Goal: Information Seeking & Learning: Learn about a topic

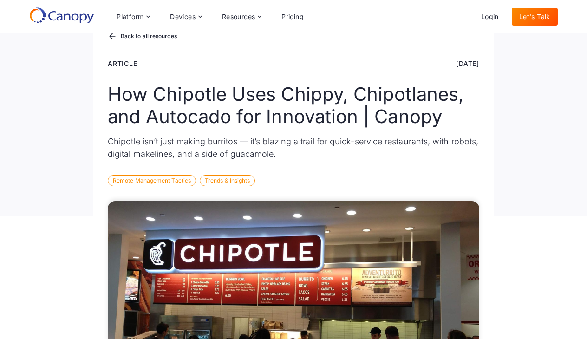
scroll to position [74, 0]
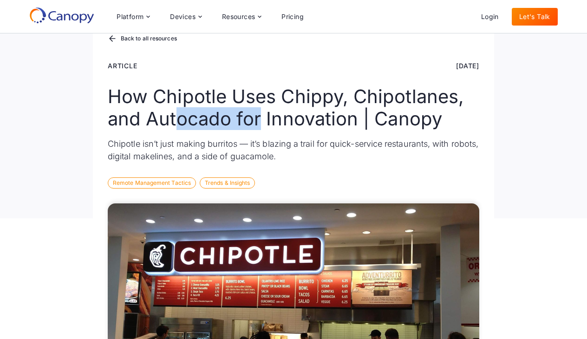
drag, startPoint x: 180, startPoint y: 122, endPoint x: 263, endPoint y: 121, distance: 82.7
click at [263, 121] on h1 "How Chipotle Uses Chippy, Chipotlanes, and Autocado for Innovation | Canopy" at bounding box center [294, 107] width 372 height 45
click at [317, 121] on h1 "How Chipotle Uses Chippy, Chipotlanes, and Autocado for Innovation | Canopy" at bounding box center [294, 107] width 372 height 45
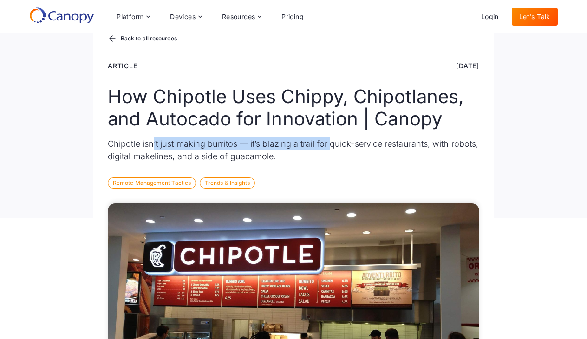
drag, startPoint x: 152, startPoint y: 143, endPoint x: 332, endPoint y: 142, distance: 179.8
click at [332, 141] on p "Chipotle isn’t just making burritos — it’s blazing a trail for quick-service re…" at bounding box center [294, 150] width 372 height 25
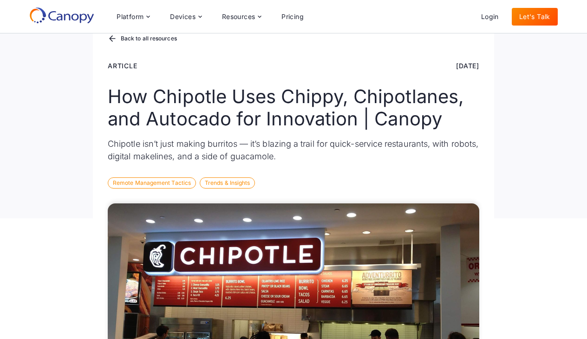
click at [329, 156] on p "Chipotle isn’t just making burritos — it’s blazing a trail for quick-service re…" at bounding box center [294, 150] width 372 height 25
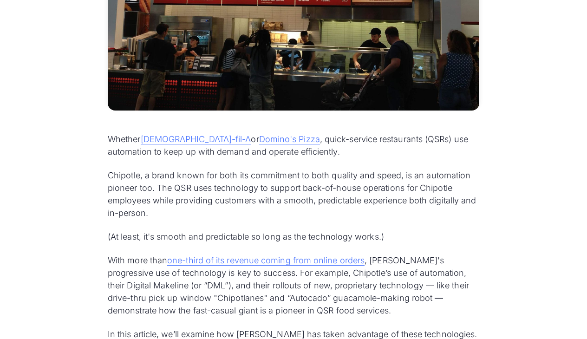
scroll to position [378, 0]
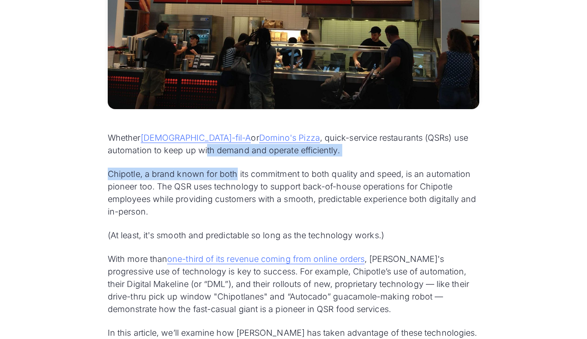
drag, startPoint x: 151, startPoint y: 150, endPoint x: 236, endPoint y: 171, distance: 87.6
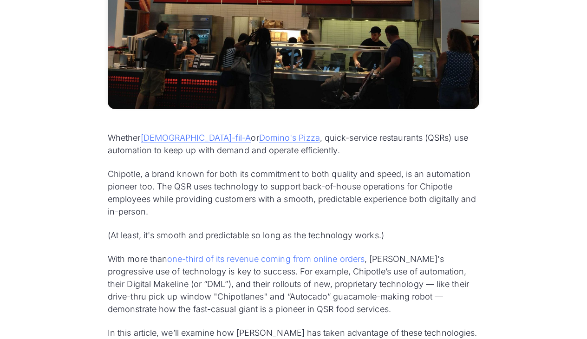
click at [222, 183] on p "Chipotle, a brand known for both its commitment to both quality and speed, is a…" at bounding box center [294, 193] width 372 height 50
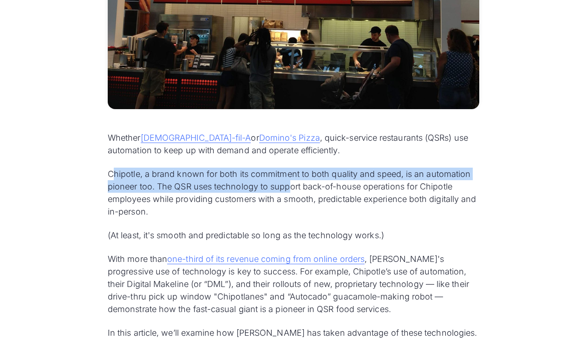
drag, startPoint x: 112, startPoint y: 173, endPoint x: 290, endPoint y: 191, distance: 179.8
click at [290, 191] on p "Chipotle, a brand known for both its commitment to both quality and speed, is a…" at bounding box center [294, 193] width 372 height 50
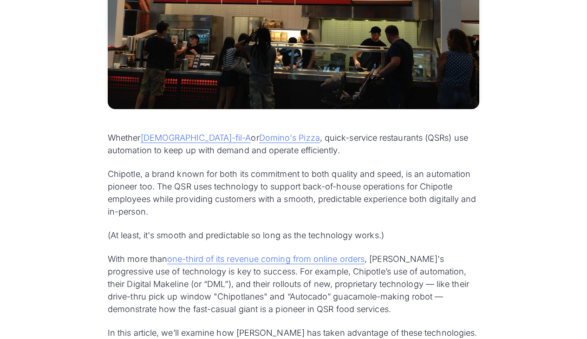
click at [258, 199] on p "Chipotle, a brand known for both its commitment to both quality and speed, is a…" at bounding box center [294, 193] width 372 height 50
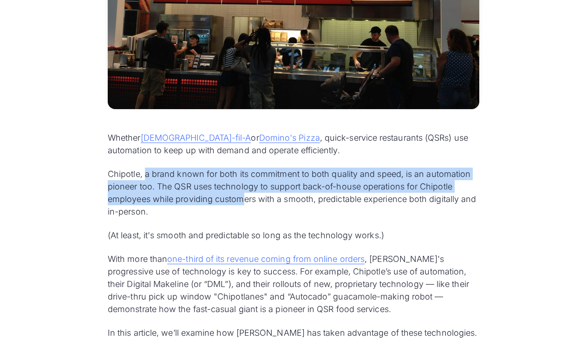
drag, startPoint x: 158, startPoint y: 176, endPoint x: 246, endPoint y: 197, distance: 90.4
click at [245, 196] on p "Chipotle, a brand known for both its commitment to both quality and speed, is a…" at bounding box center [294, 193] width 372 height 50
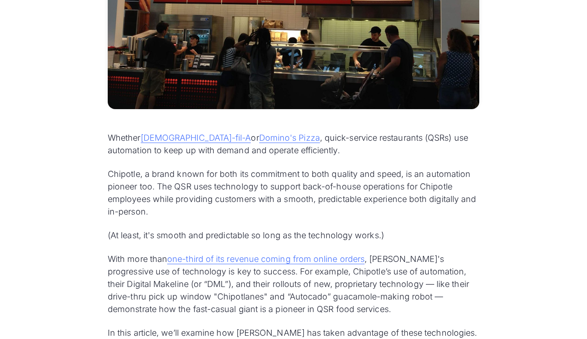
click at [246, 197] on p "Chipotle, a brand known for both its commitment to both quality and speed, is a…" at bounding box center [294, 193] width 372 height 50
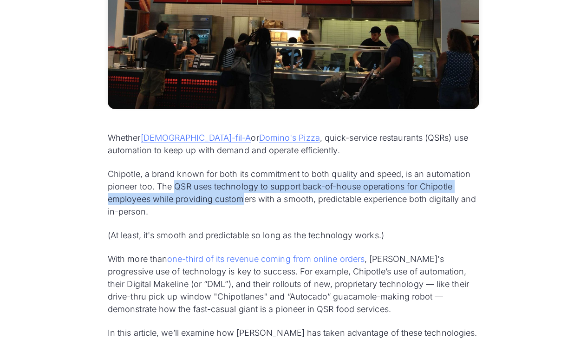
drag, startPoint x: 174, startPoint y: 188, endPoint x: 245, endPoint y: 198, distance: 71.8
click at [245, 198] on p "Chipotle, a brand known for both its commitment to both quality and speed, is a…" at bounding box center [294, 193] width 372 height 50
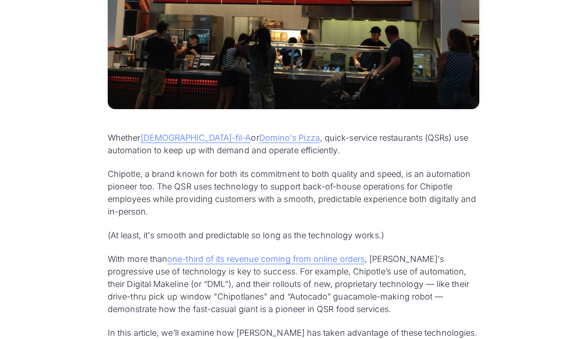
click at [246, 198] on p "Chipotle, a brand known for both its commitment to both quality and speed, is a…" at bounding box center [294, 193] width 372 height 50
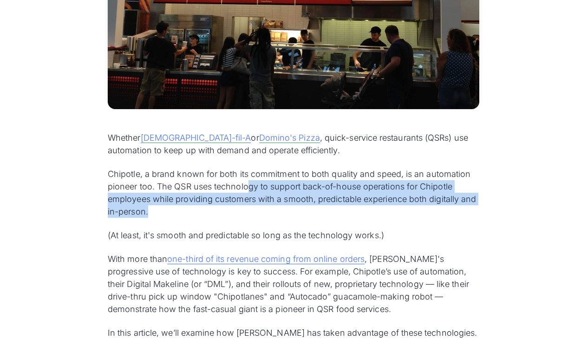
drag, startPoint x: 251, startPoint y: 184, endPoint x: 201, endPoint y: 203, distance: 54.0
click at [345, 207] on p "Chipotle, a brand known for both its commitment to both quality and speed, is a…" at bounding box center [294, 193] width 372 height 50
click at [197, 203] on p "Chipotle, a brand known for both its commitment to both quality and speed, is a…" at bounding box center [294, 193] width 372 height 50
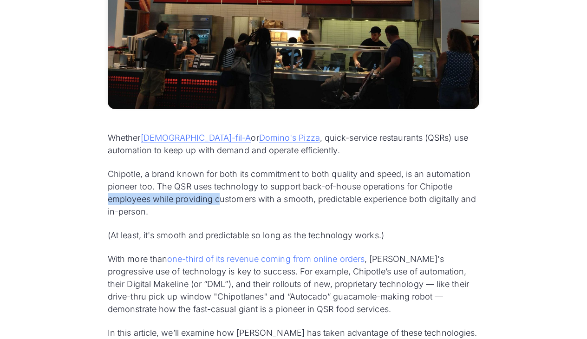
drag, startPoint x: 107, startPoint y: 198, endPoint x: 219, endPoint y: 201, distance: 112.0
click at [221, 201] on p "Chipotle, a brand known for both its commitment to both quality and speed, is a…" at bounding box center [294, 193] width 372 height 50
drag, startPoint x: 148, startPoint y: 200, endPoint x: 312, endPoint y: 200, distance: 164.0
click at [312, 200] on p "Chipotle, a brand known for both its commitment to both quality and speed, is a…" at bounding box center [294, 193] width 372 height 50
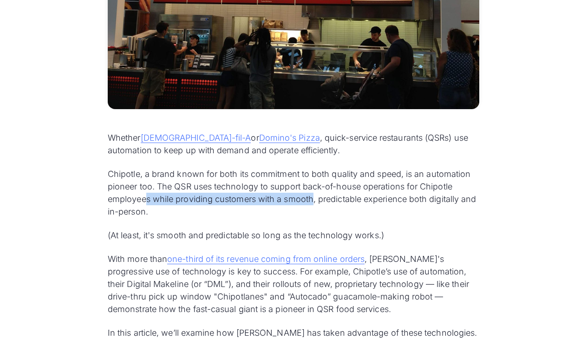
click at [312, 200] on p "Chipotle, a brand known for both its commitment to both quality and speed, is a…" at bounding box center [294, 193] width 372 height 50
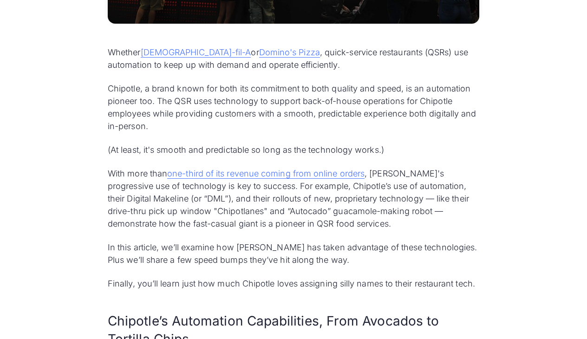
scroll to position [467, 0]
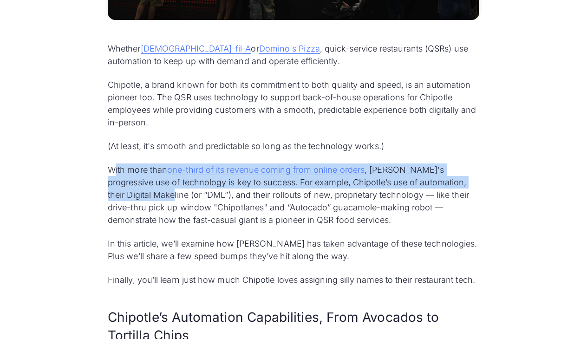
drag, startPoint x: 114, startPoint y: 172, endPoint x: 155, endPoint y: 206, distance: 53.8
click at [145, 198] on p "With more than one-third of its revenue coming from online orders , [PERSON_NAM…" at bounding box center [294, 195] width 372 height 63
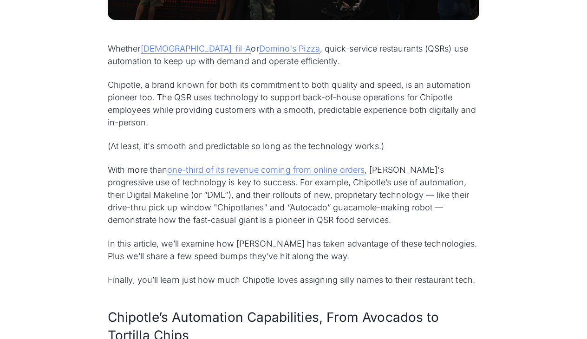
click at [176, 217] on p "With more than one-third of its revenue coming from online orders , [PERSON_NAM…" at bounding box center [294, 195] width 372 height 63
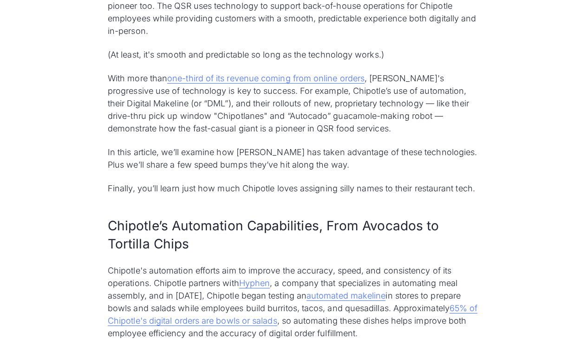
scroll to position [565, 0]
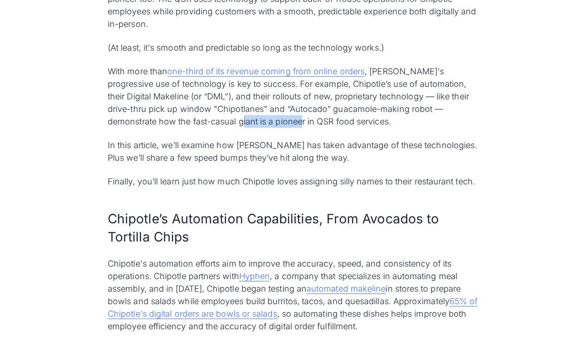
drag, startPoint x: 190, startPoint y: 122, endPoint x: 248, endPoint y: 122, distance: 58.1
click at [249, 122] on p "With more than one-third of its revenue coming from online orders , [PERSON_NAM…" at bounding box center [294, 96] width 372 height 63
click at [211, 152] on p "In this article, we’ll examine how [PERSON_NAME] has taken advantage of these t…" at bounding box center [294, 151] width 372 height 25
click at [159, 100] on p "With more than one-third of its revenue coming from online orders , [PERSON_NAM…" at bounding box center [294, 96] width 372 height 63
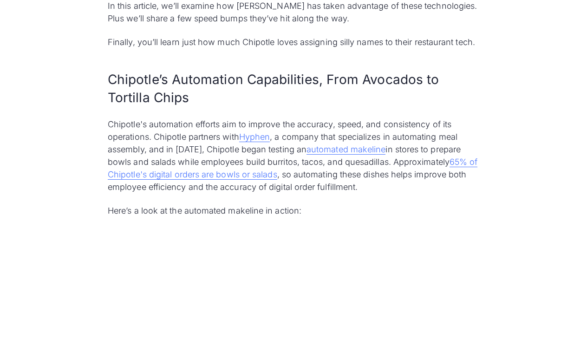
scroll to position [710, 0]
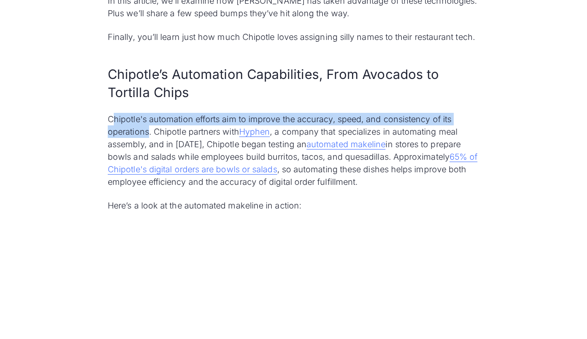
drag, startPoint x: 111, startPoint y: 120, endPoint x: 148, endPoint y: 132, distance: 39.1
click at [148, 132] on p "Chipotle's automation efforts aim to improve the accuracy, speed, and consisten…" at bounding box center [294, 150] width 372 height 75
click at [140, 132] on p "Chipotle's automation efforts aim to improve the accuracy, speed, and consisten…" at bounding box center [294, 150] width 372 height 75
drag, startPoint x: 144, startPoint y: 135, endPoint x: 81, endPoint y: 120, distance: 64.5
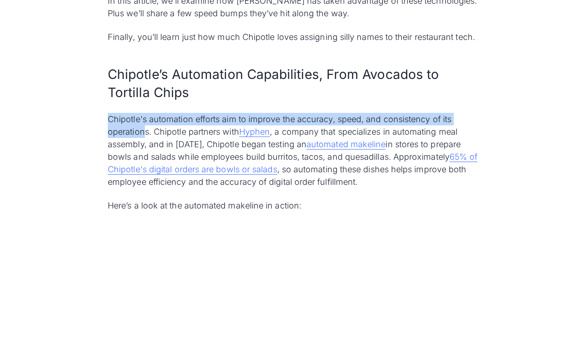
copy p "Chipotle's automation efforts aim to improve the accuracy, speed, and consisten…"
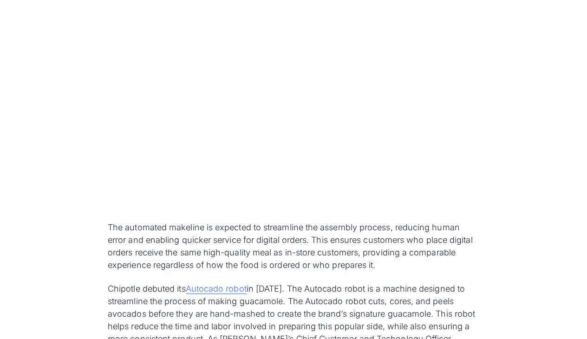
scroll to position [937, 0]
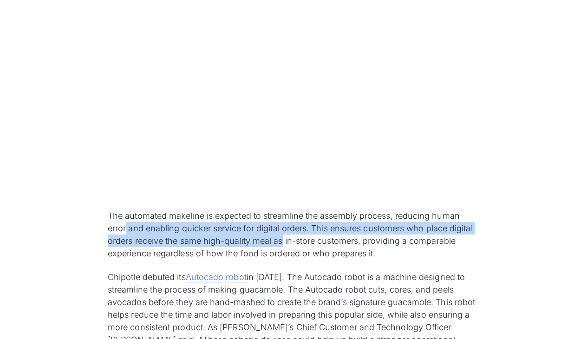
drag, startPoint x: 127, startPoint y: 230, endPoint x: 288, endPoint y: 237, distance: 160.5
click at [285, 236] on p "The automated makeline is expected to streamline the assembly process, reducing…" at bounding box center [294, 235] width 372 height 50
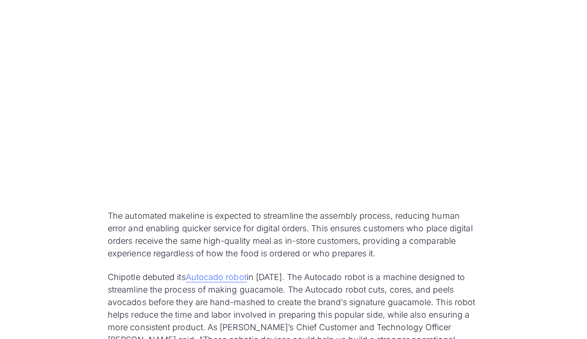
click at [325, 240] on p "The automated makeline is expected to streamline the assembly process, reducing…" at bounding box center [294, 235] width 372 height 50
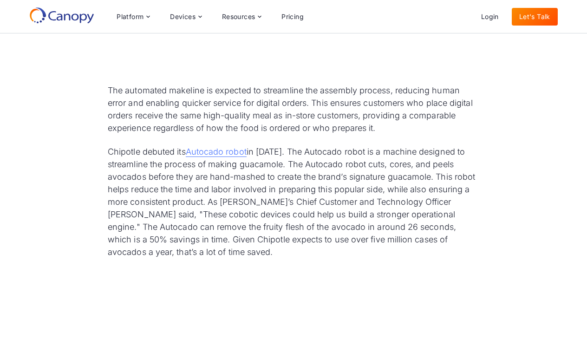
scroll to position [1062, 0]
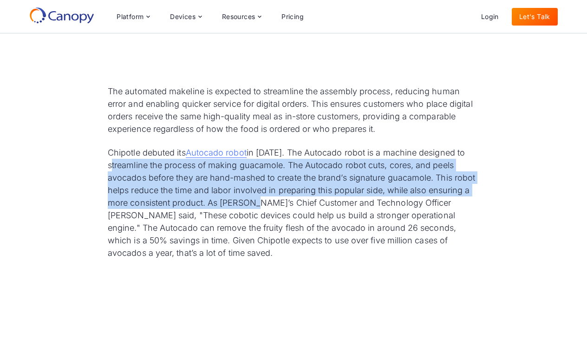
drag, startPoint x: 124, startPoint y: 169, endPoint x: 262, endPoint y: 202, distance: 141.9
click at [262, 201] on p "Chipotle debuted its Autocado robot in [DATE]. The Autocado robot is a machine …" at bounding box center [294, 202] width 372 height 113
click at [263, 203] on p "Chipotle debuted its Autocado robot in [DATE]. The Autocado robot is a machine …" at bounding box center [294, 202] width 372 height 113
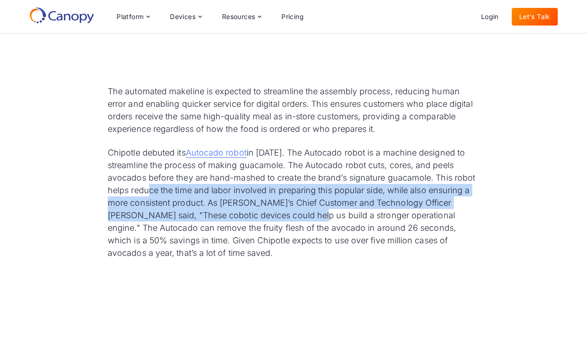
drag, startPoint x: 171, startPoint y: 191, endPoint x: 299, endPoint y: 212, distance: 130.5
click at [299, 212] on p "Chipotle debuted its Autocado robot in [DATE]. The Autocado robot is a machine …" at bounding box center [294, 202] width 372 height 113
click at [299, 214] on p "Chipotle debuted its Autocado robot in [DATE]. The Autocado robot is a machine …" at bounding box center [294, 202] width 372 height 113
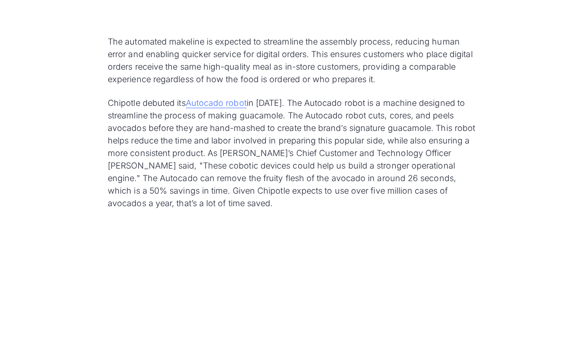
scroll to position [1112, 0]
drag, startPoint x: 247, startPoint y: 206, endPoint x: 250, endPoint y: 154, distance: 52.6
click at [250, 154] on p "Chipotle debuted its Autocado robot in [DATE]. The Autocado robot is a machine …" at bounding box center [294, 152] width 372 height 113
copy p "As [PERSON_NAME]’s Chief Customer and Technology Officer [PERSON_NAME] said, "T…"
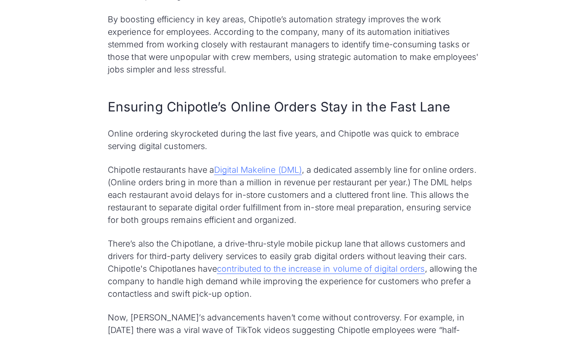
scroll to position [1569, 0]
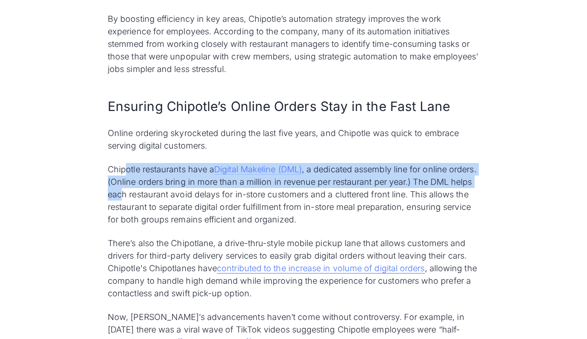
drag, startPoint x: 125, startPoint y: 174, endPoint x: 165, endPoint y: 192, distance: 44.1
click at [165, 192] on p "Chipotle restaurants have a Digital Makeline (DML) , a dedicated assembly line …" at bounding box center [294, 194] width 372 height 63
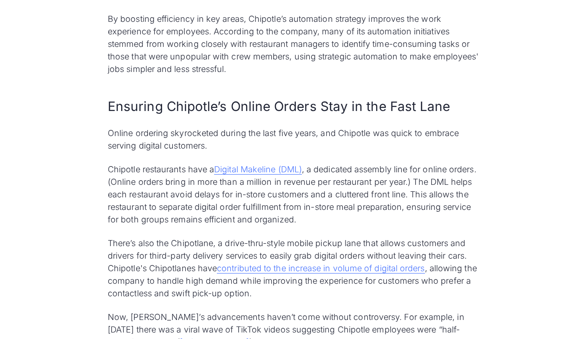
drag, startPoint x: 164, startPoint y: 193, endPoint x: 158, endPoint y: 190, distance: 6.5
click at [164, 193] on p "Chipotle restaurants have a Digital Makeline (DML) , a dedicated assembly line …" at bounding box center [294, 194] width 372 height 63
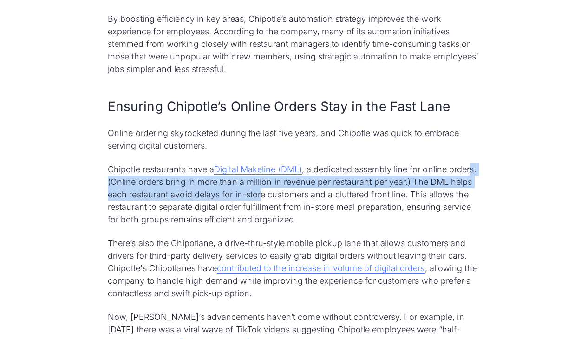
drag, startPoint x: 129, startPoint y: 181, endPoint x: 305, endPoint y: 194, distance: 176.6
click at [305, 194] on p "Chipotle restaurants have a Digital Makeline (DML) , a dedicated assembly line …" at bounding box center [294, 194] width 372 height 63
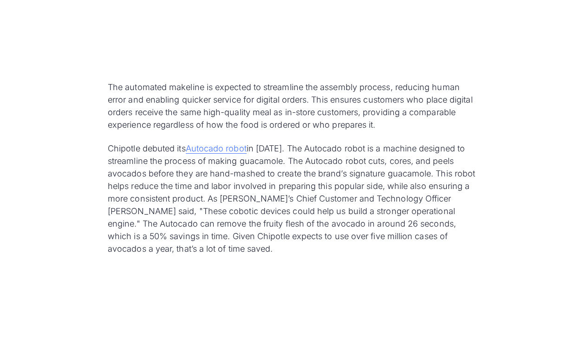
scroll to position [1097, 0]
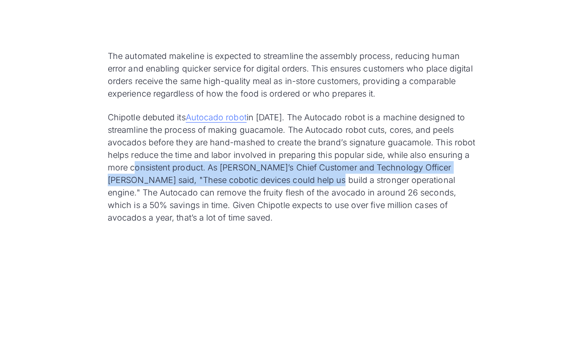
drag, startPoint x: 141, startPoint y: 169, endPoint x: 317, endPoint y: 183, distance: 177.1
click at [317, 183] on p "Chipotle debuted its Autocado robot in [DATE]. The Autocado robot is a machine …" at bounding box center [294, 167] width 372 height 113
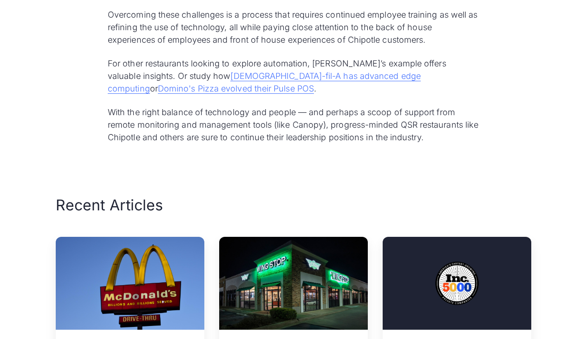
scroll to position [4091, 0]
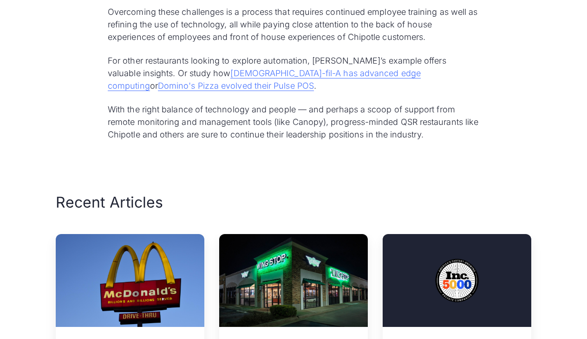
click at [232, 140] on p "With the right balance of technology and people — and perhaps a scoop of suppor…" at bounding box center [294, 122] width 372 height 38
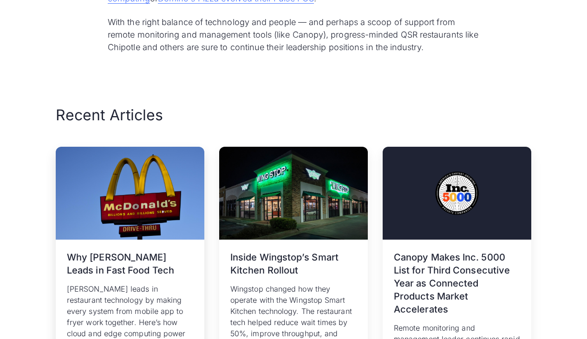
scroll to position [4324, 0]
